Goal: Check status

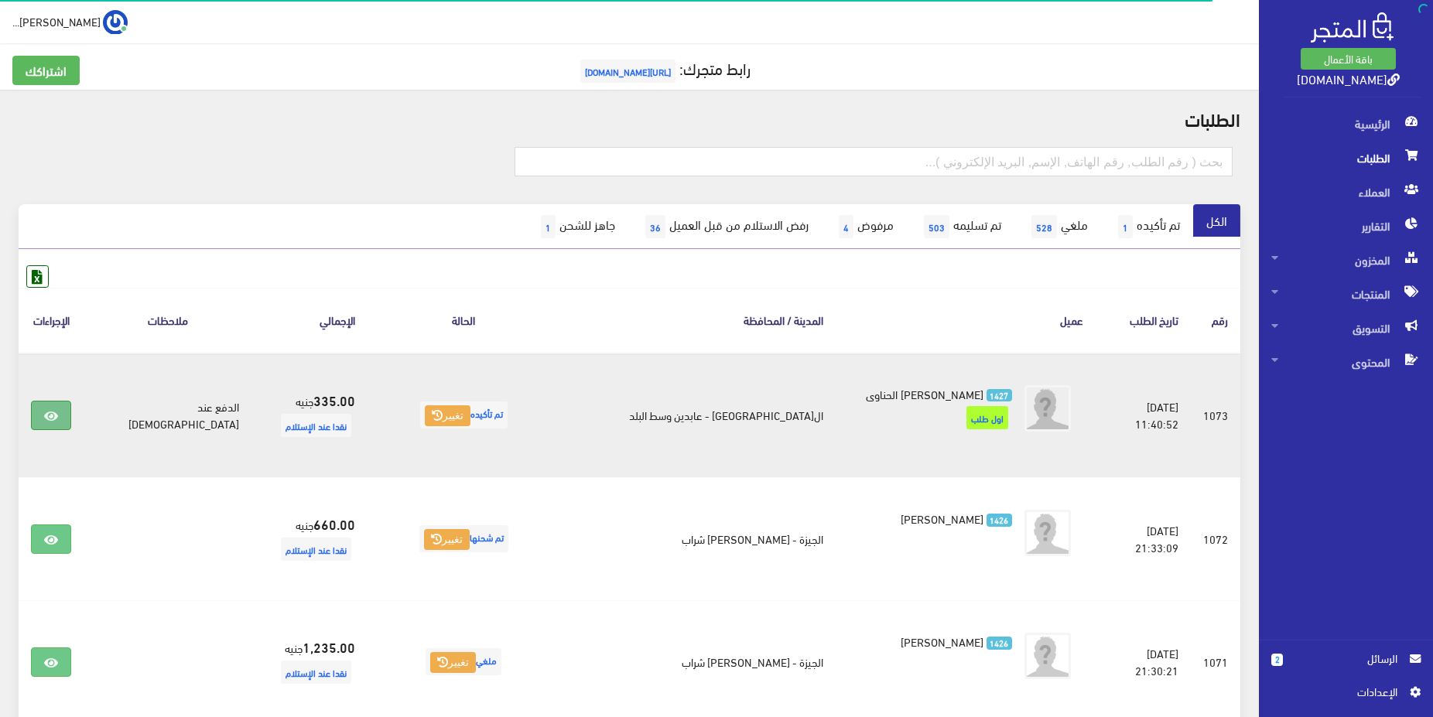
click at [58, 418] on icon at bounding box center [51, 416] width 14 height 12
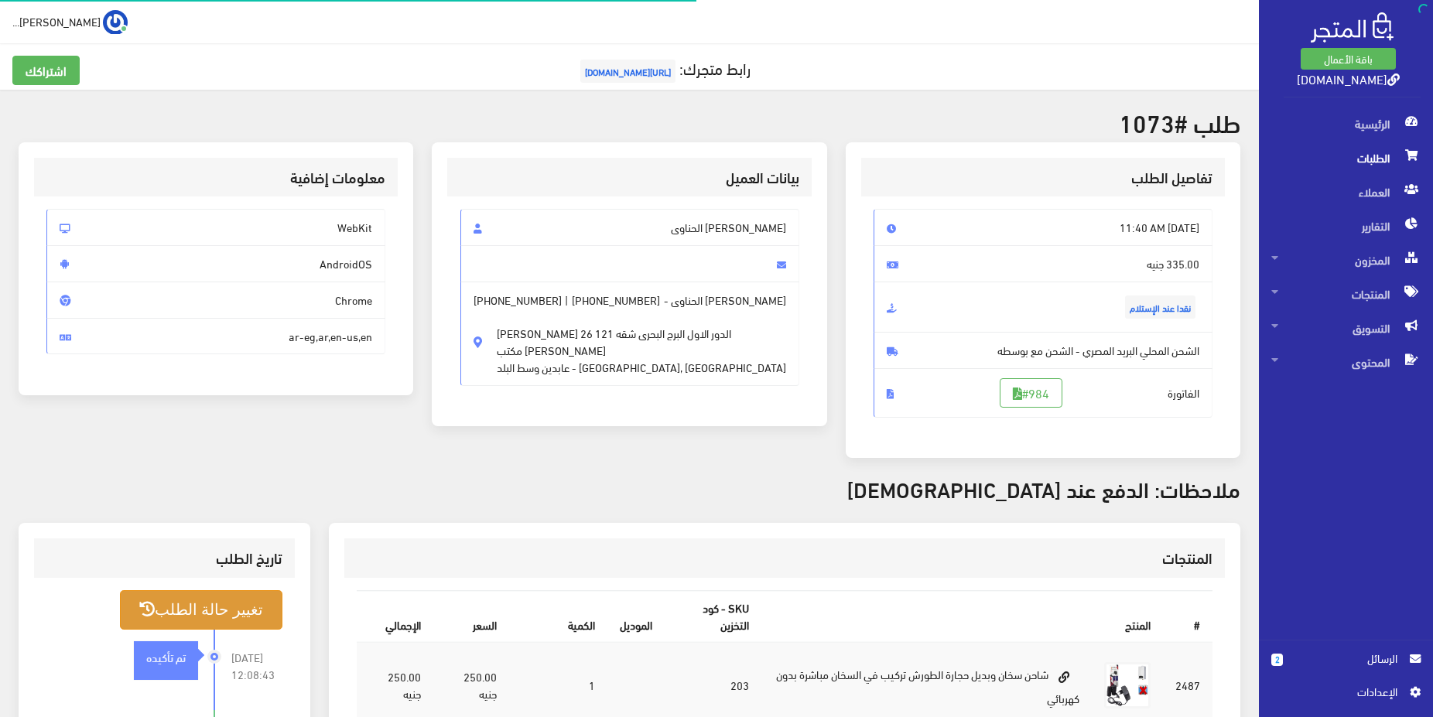
click at [219, 611] on button "تغيير حالة الطلب" at bounding box center [201, 609] width 162 height 39
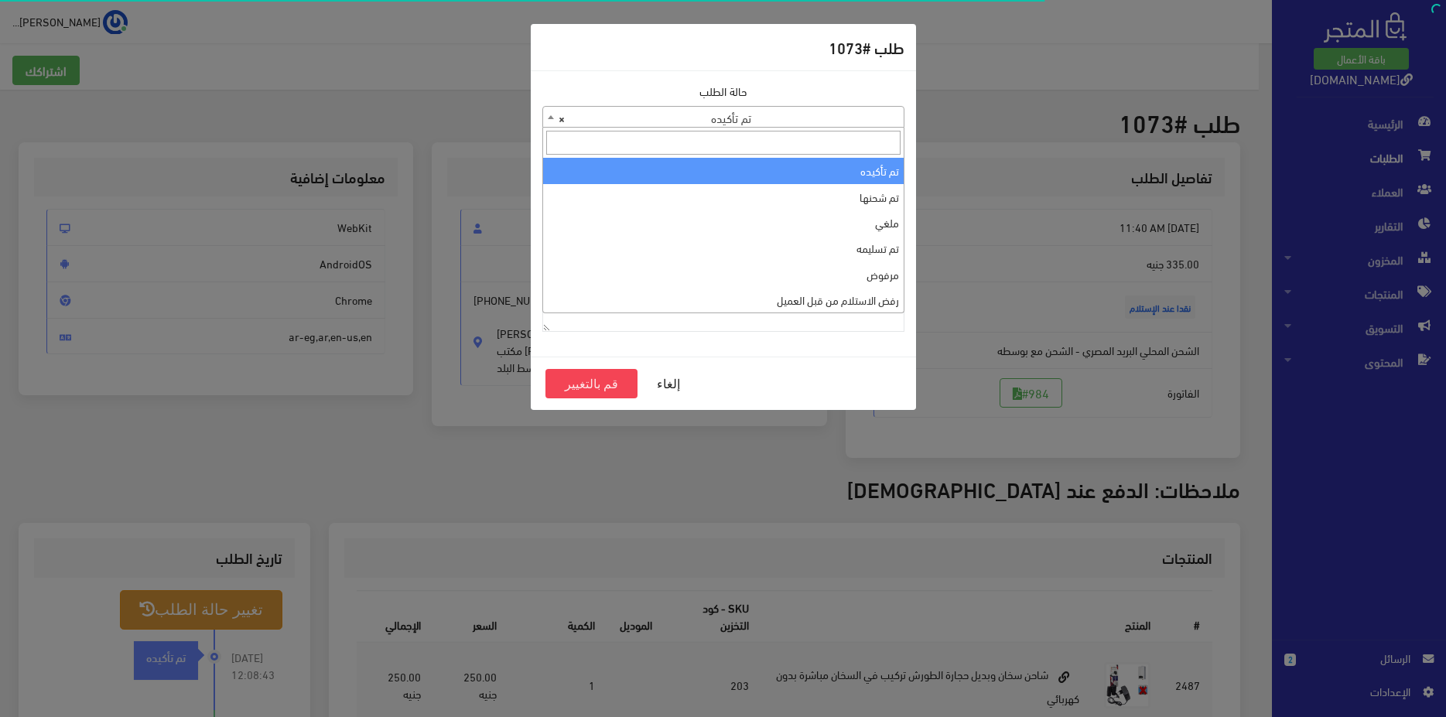
click at [825, 121] on span "× تم تأكيده" at bounding box center [723, 118] width 361 height 22
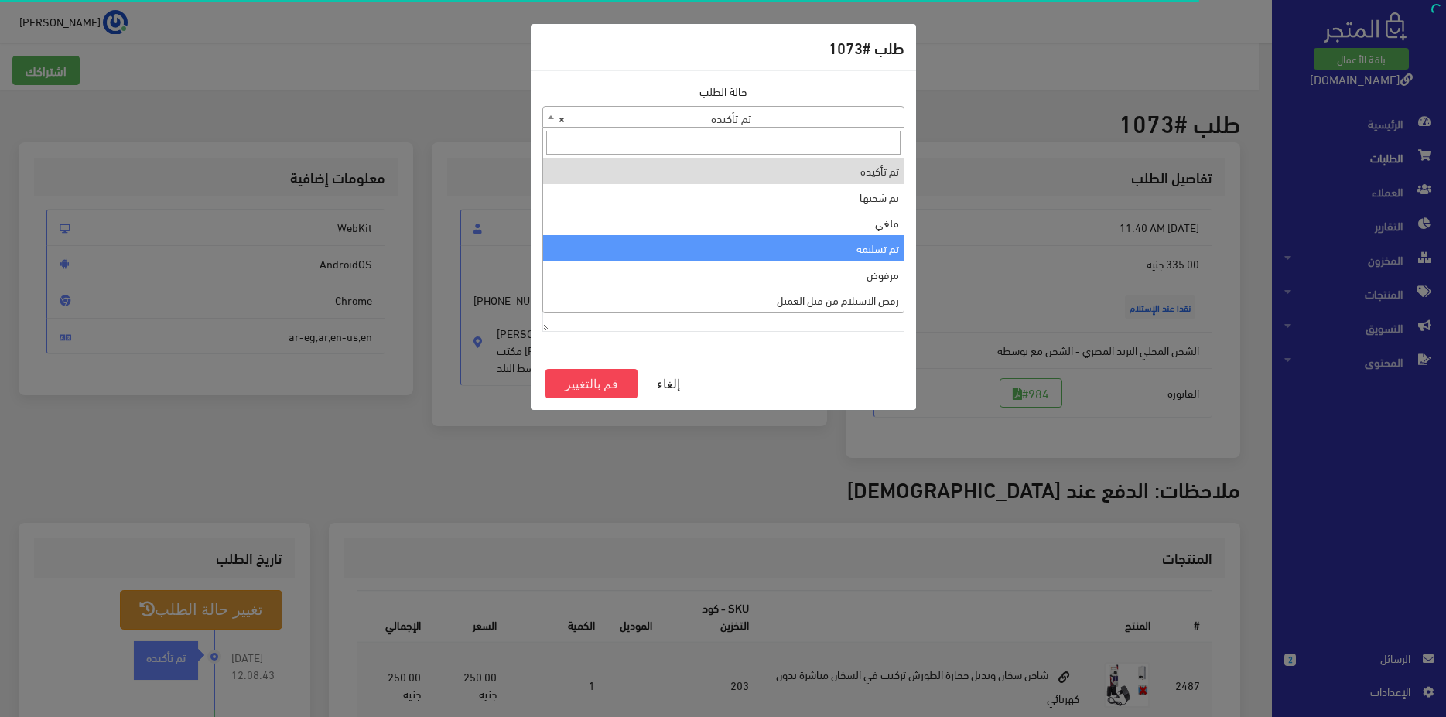
scroll to position [52, 0]
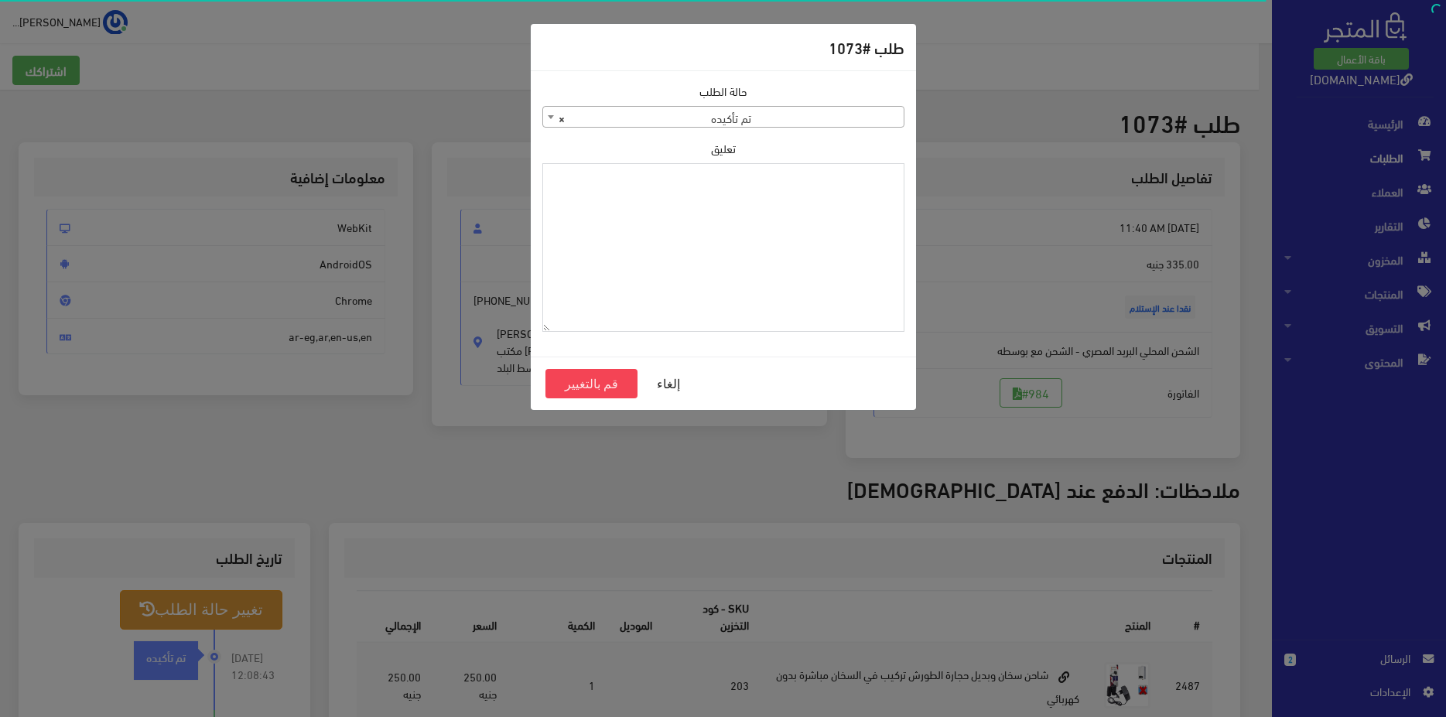
click at [832, 319] on textarea "تعليق" at bounding box center [723, 247] width 362 height 169
click at [830, 127] on span "× تم تأكيده" at bounding box center [723, 118] width 361 height 22
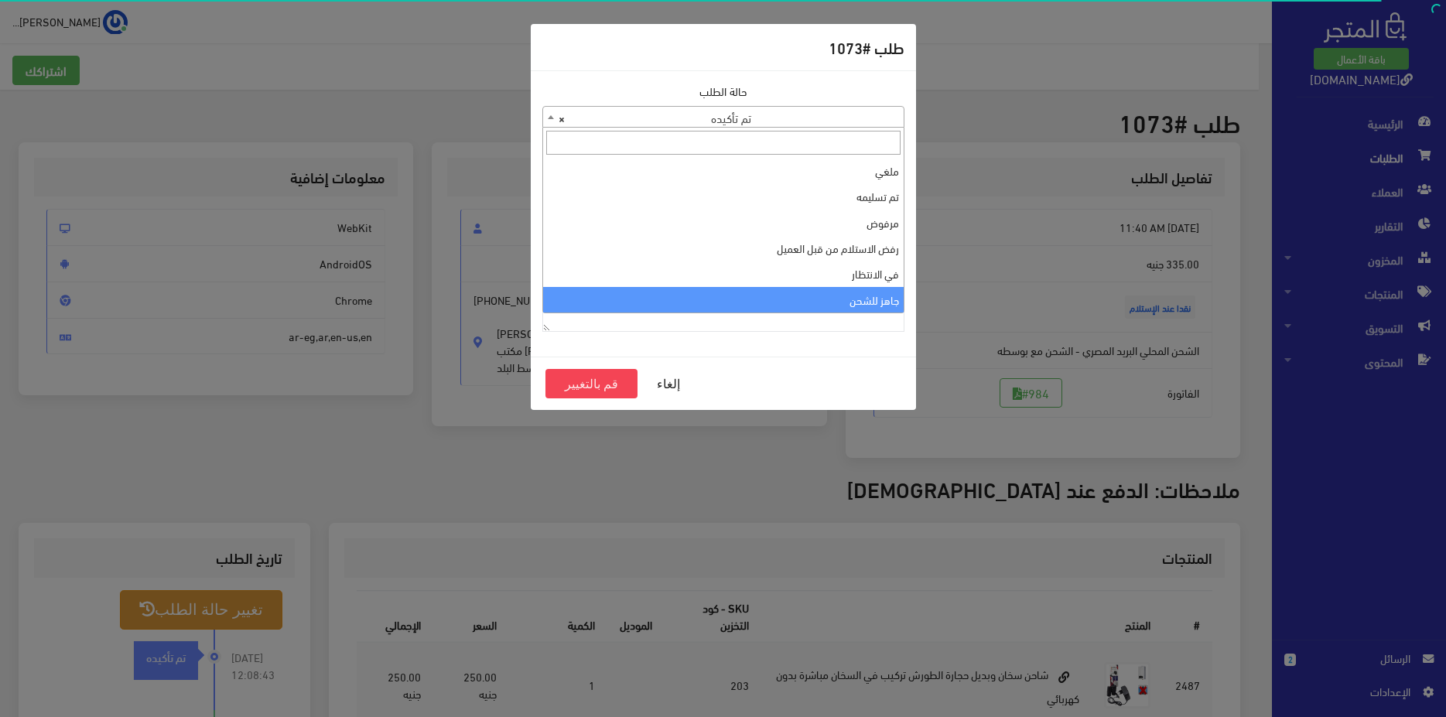
select select "13"
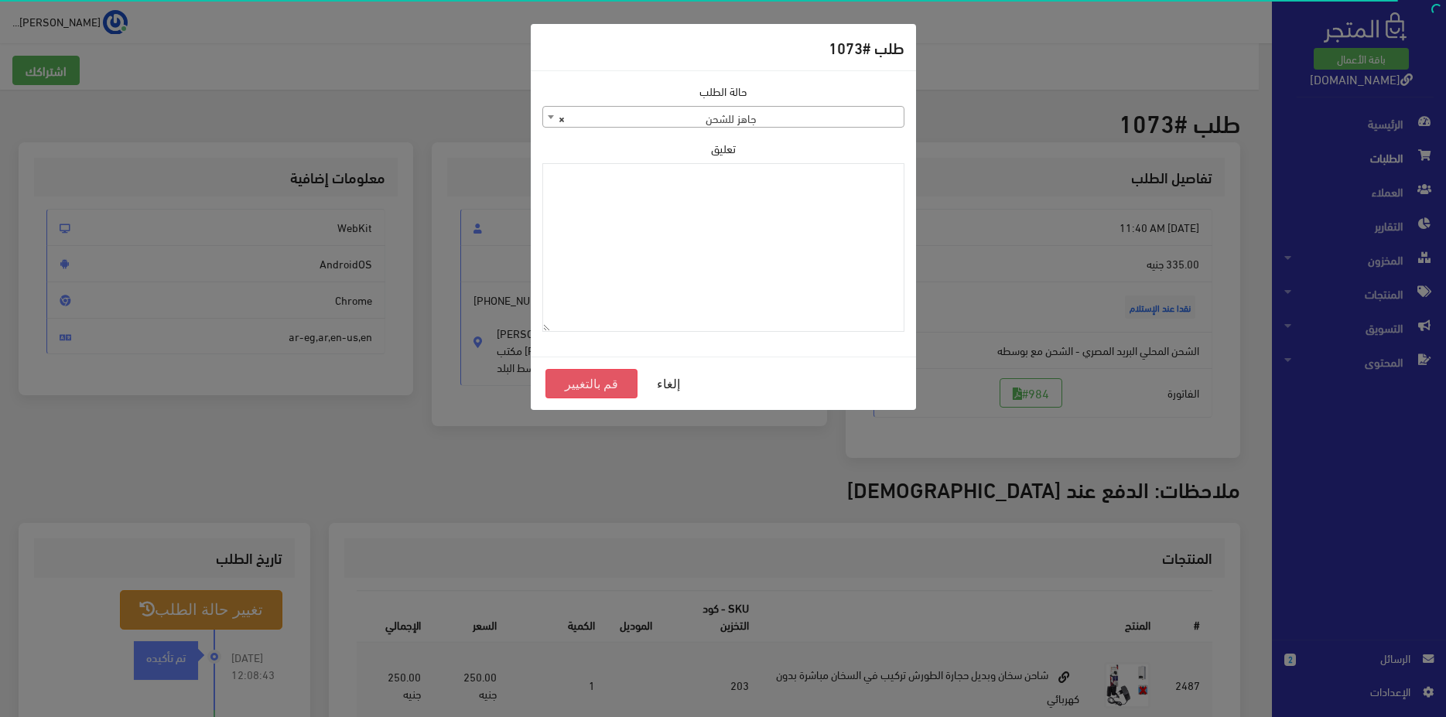
click at [603, 377] on button "قم بالتغيير" at bounding box center [591, 383] width 93 height 29
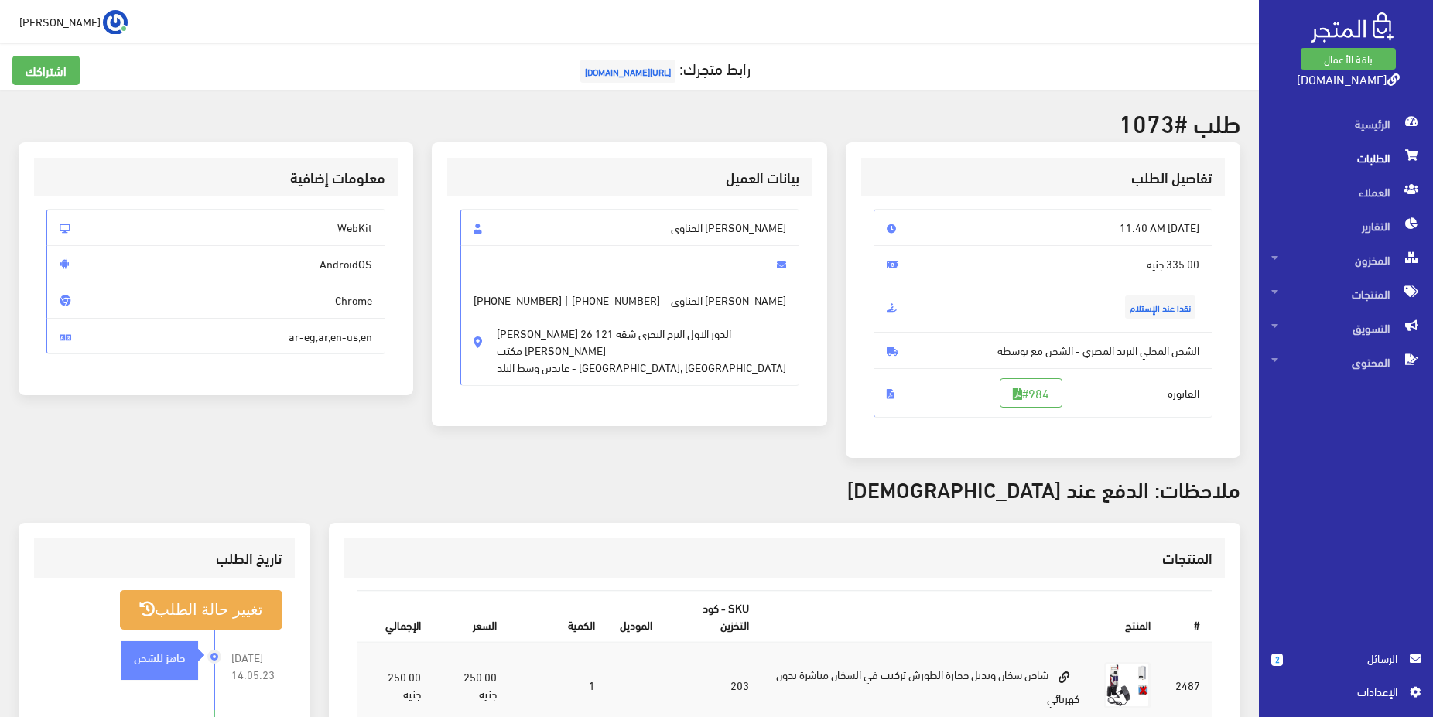
click at [1332, 154] on span "الطلبات" at bounding box center [1345, 158] width 149 height 34
